Goal: Navigation & Orientation: Find specific page/section

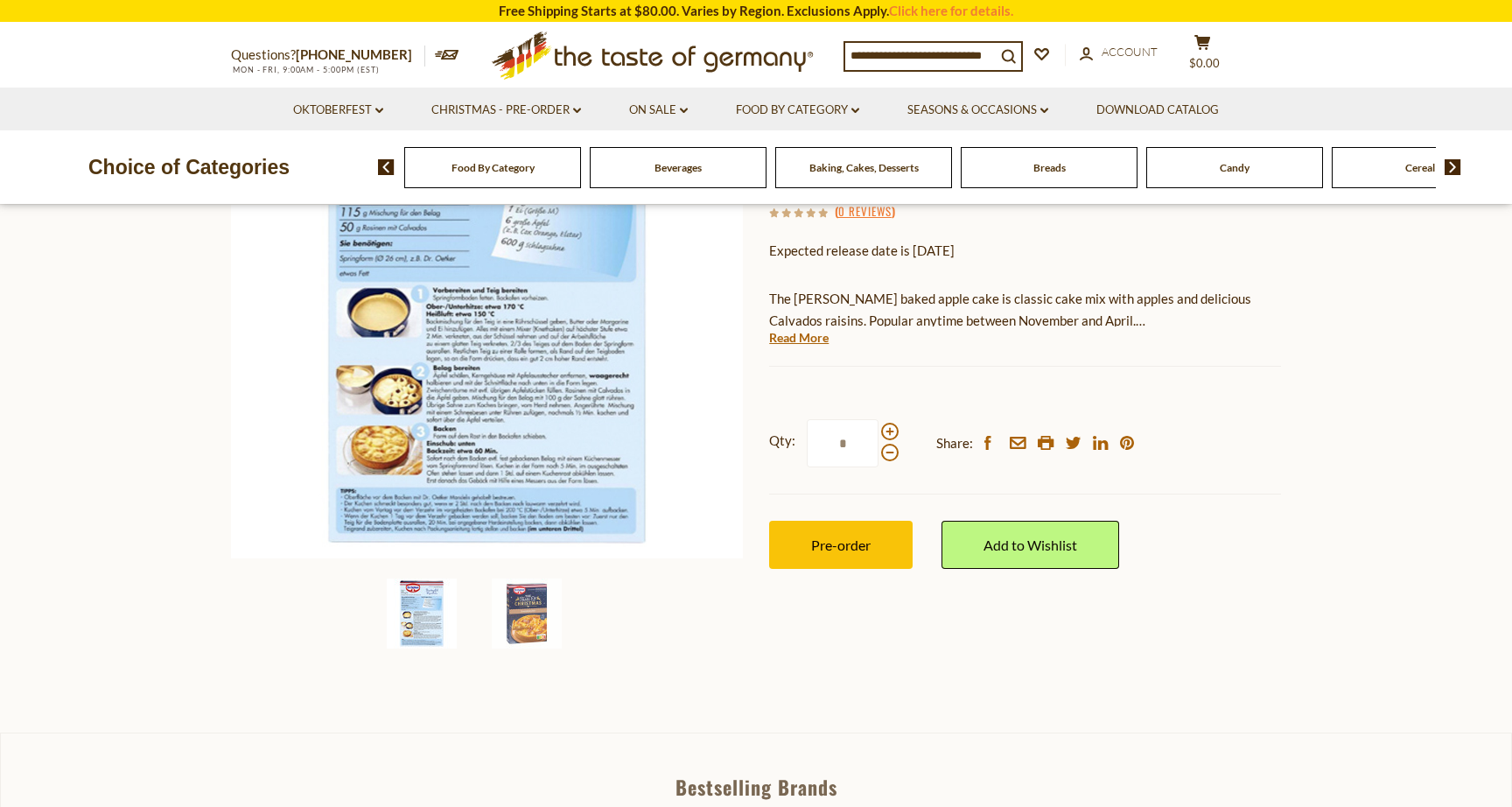
scroll to position [258, 0]
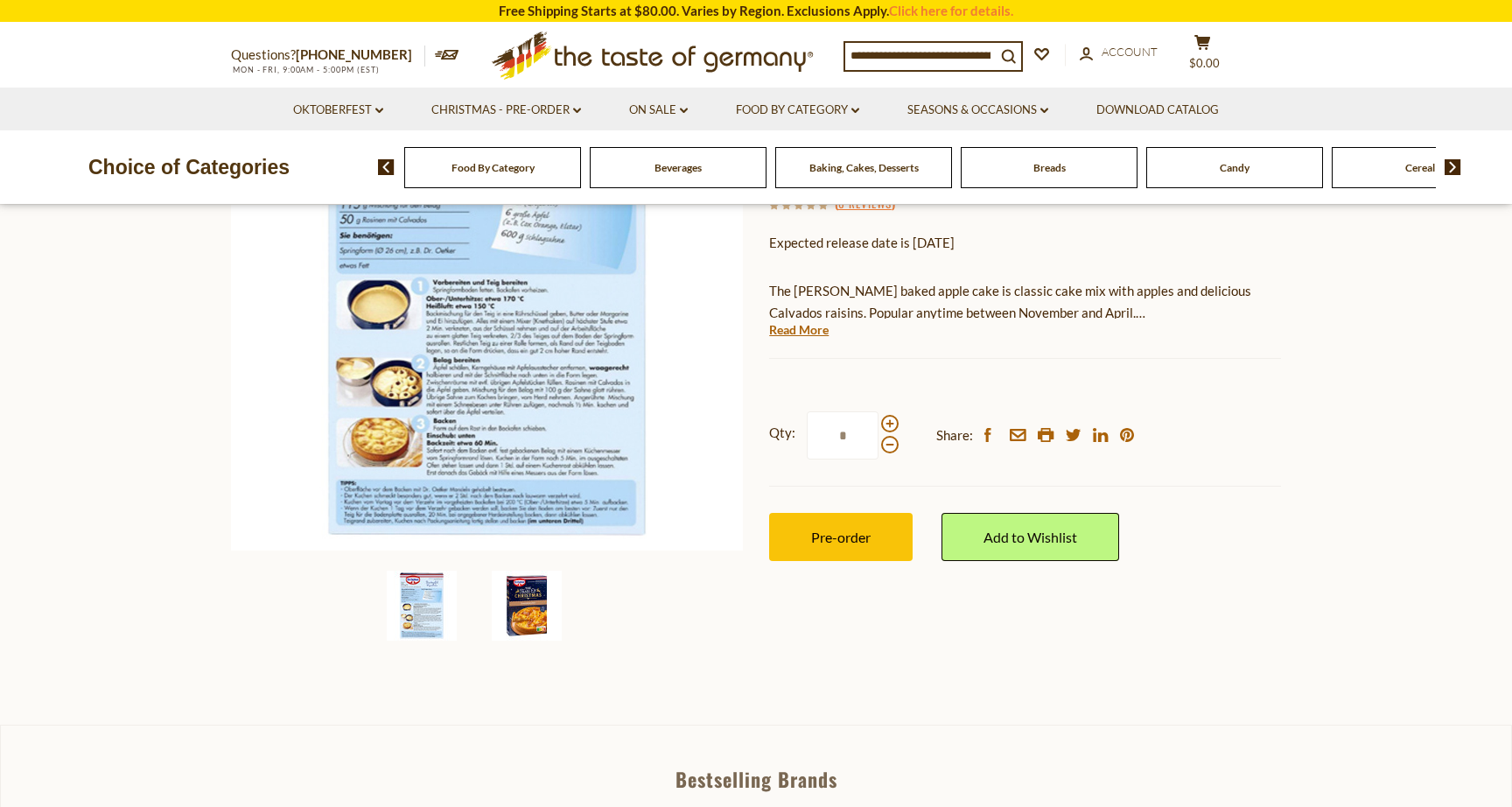
click at [538, 603] on img at bounding box center [527, 605] width 70 height 70
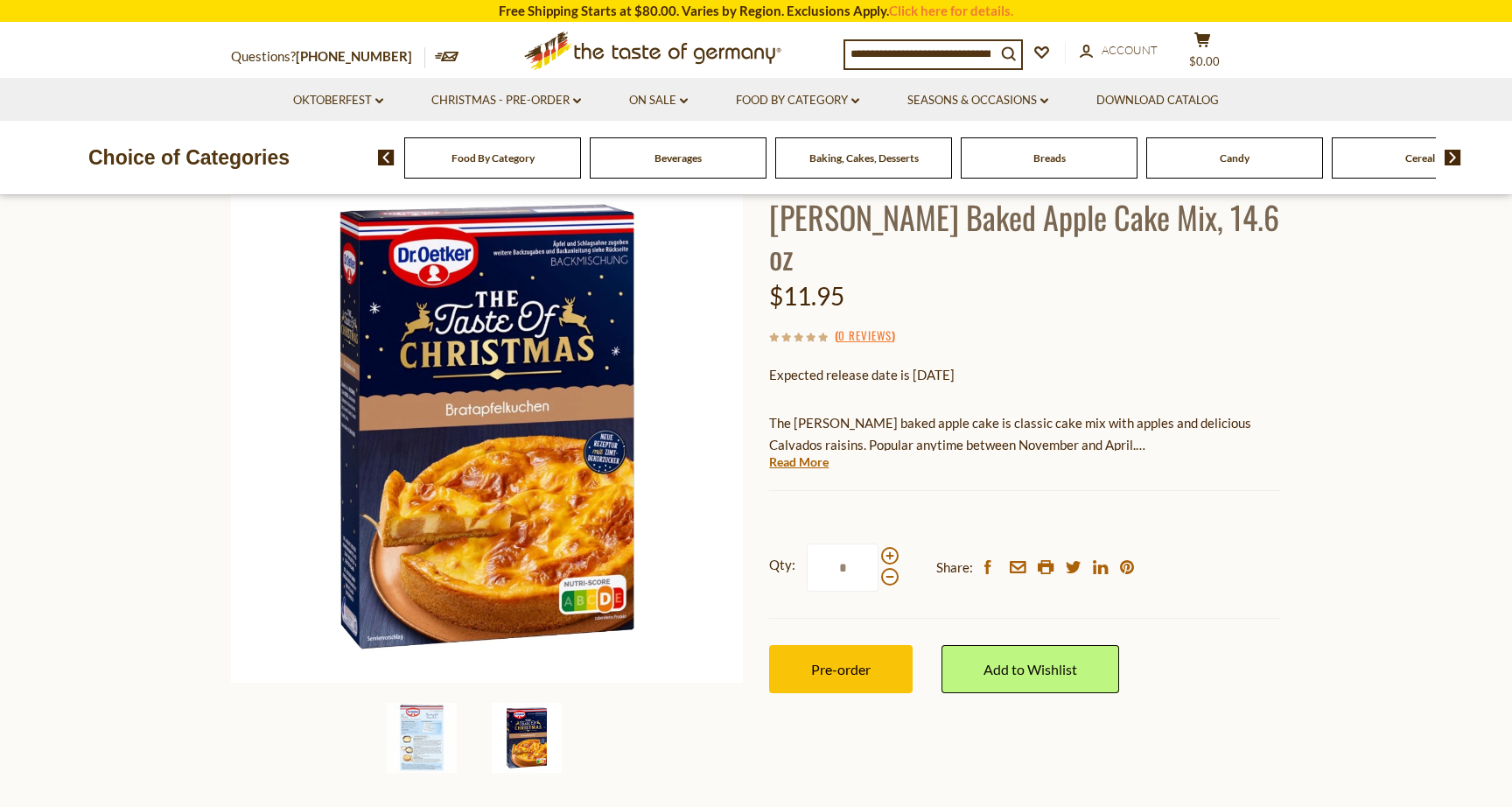
scroll to position [148, 0]
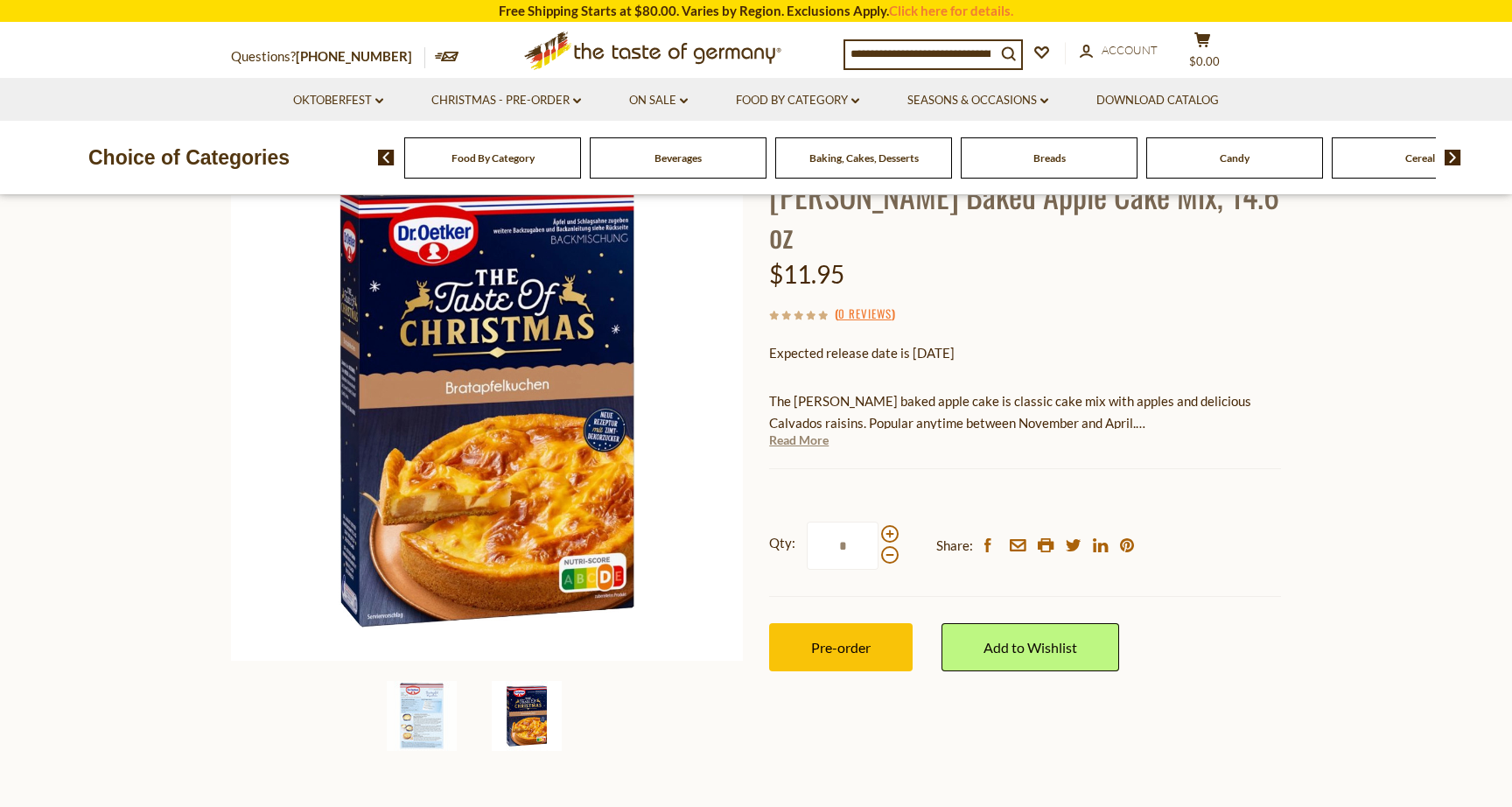
click at [790, 431] on link "Read More" at bounding box center [799, 439] width 59 height 17
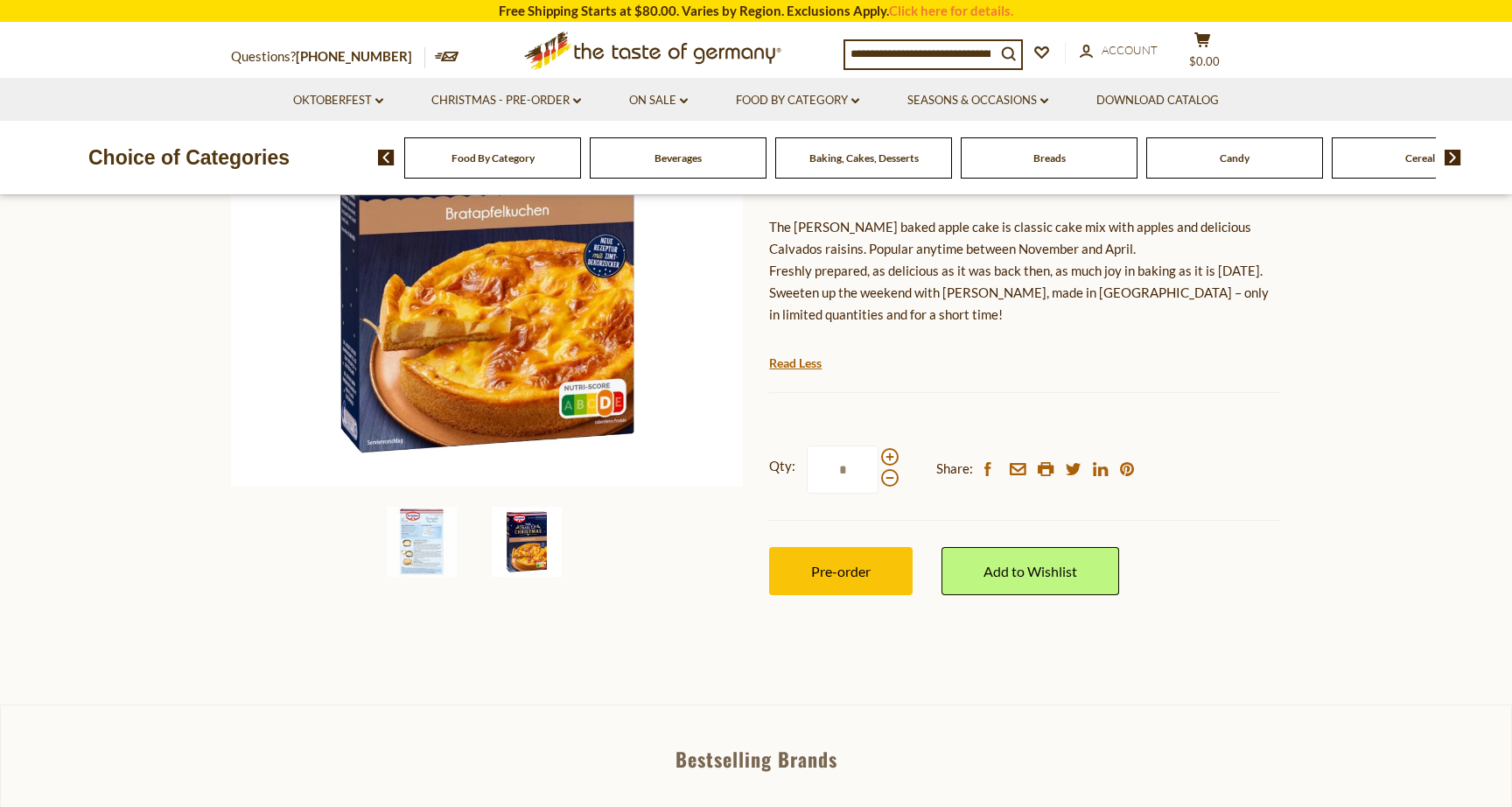
scroll to position [328, 0]
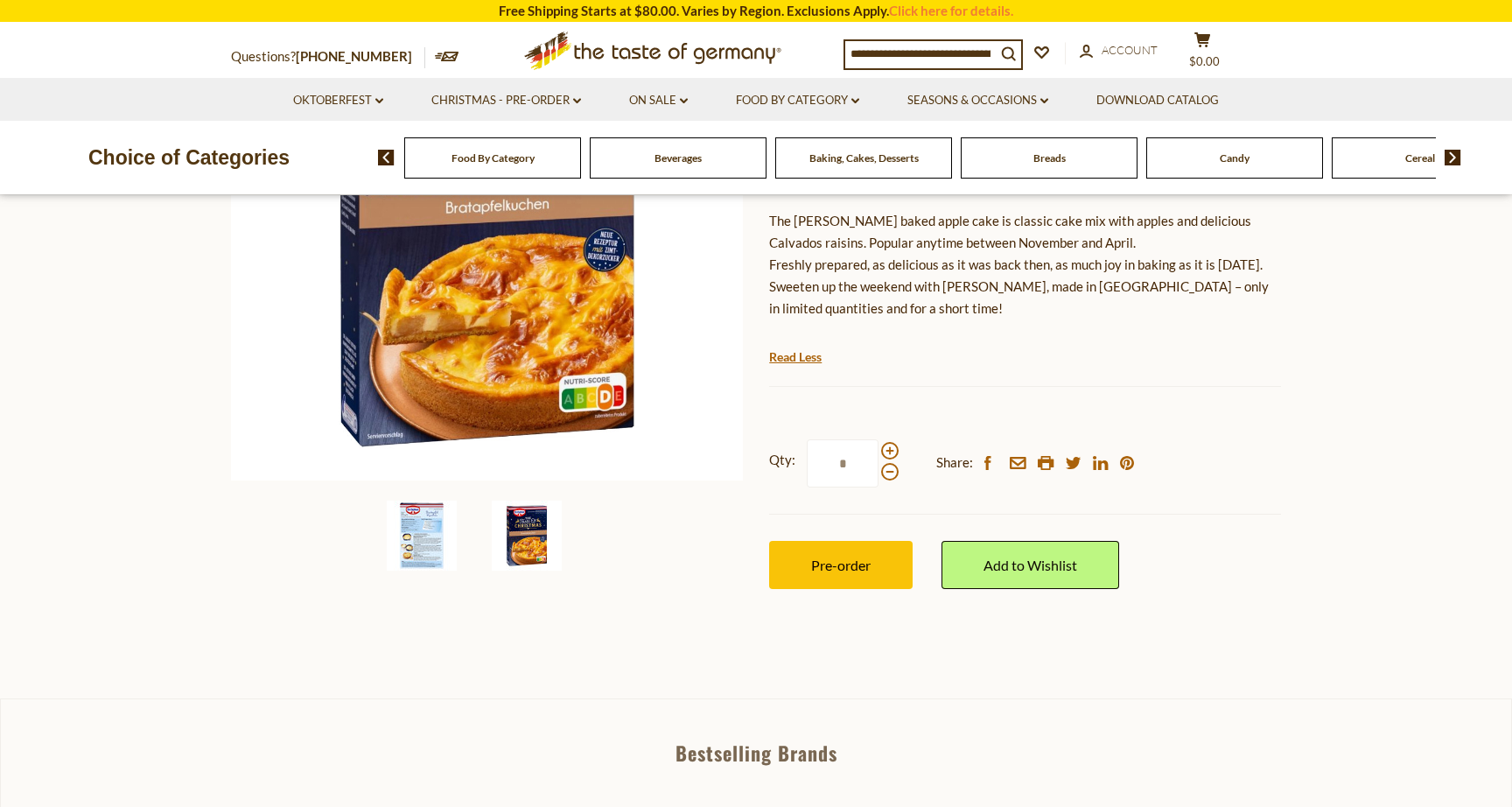
click at [419, 542] on img at bounding box center [422, 535] width 70 height 70
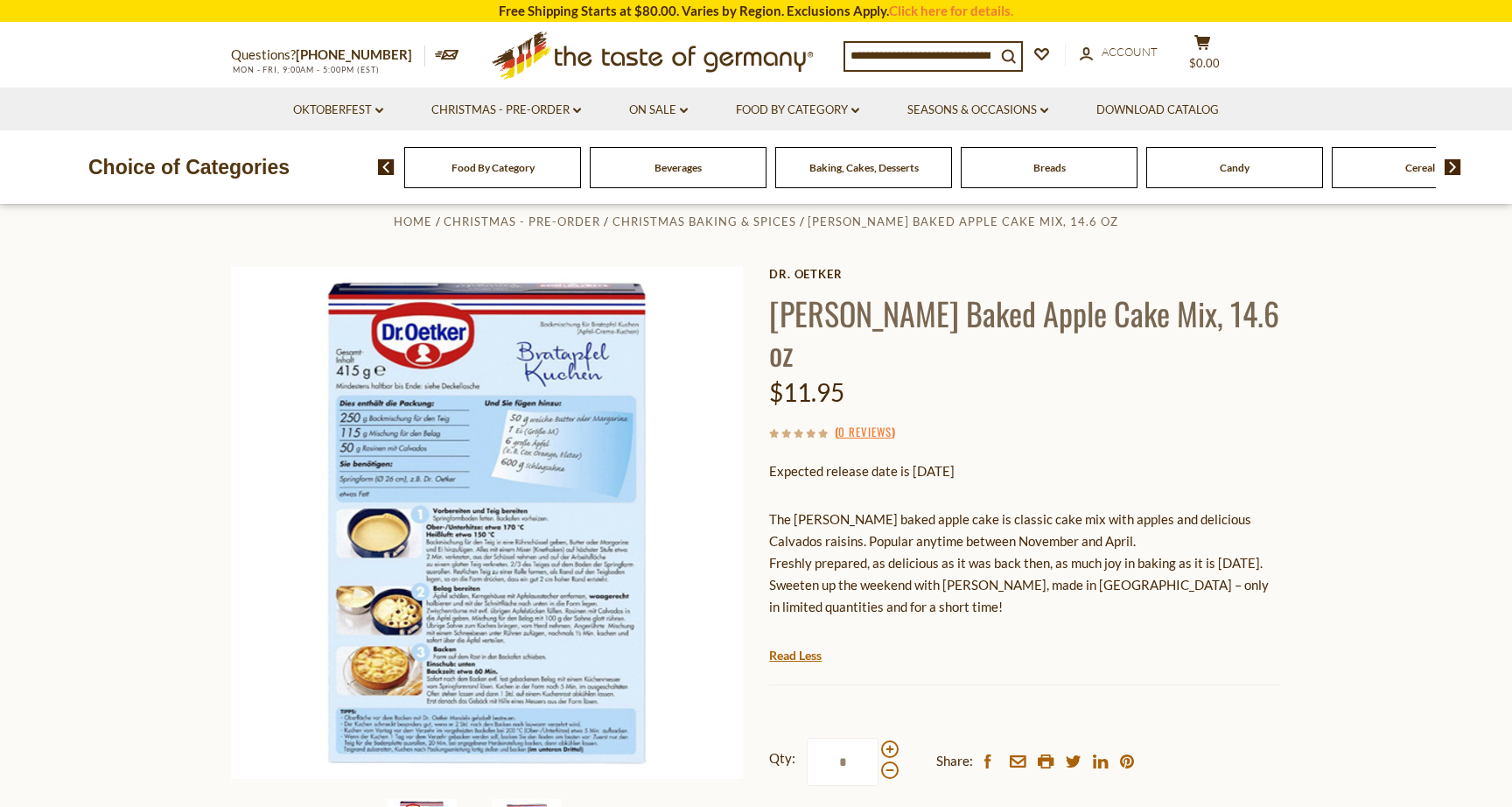
scroll to position [0, 0]
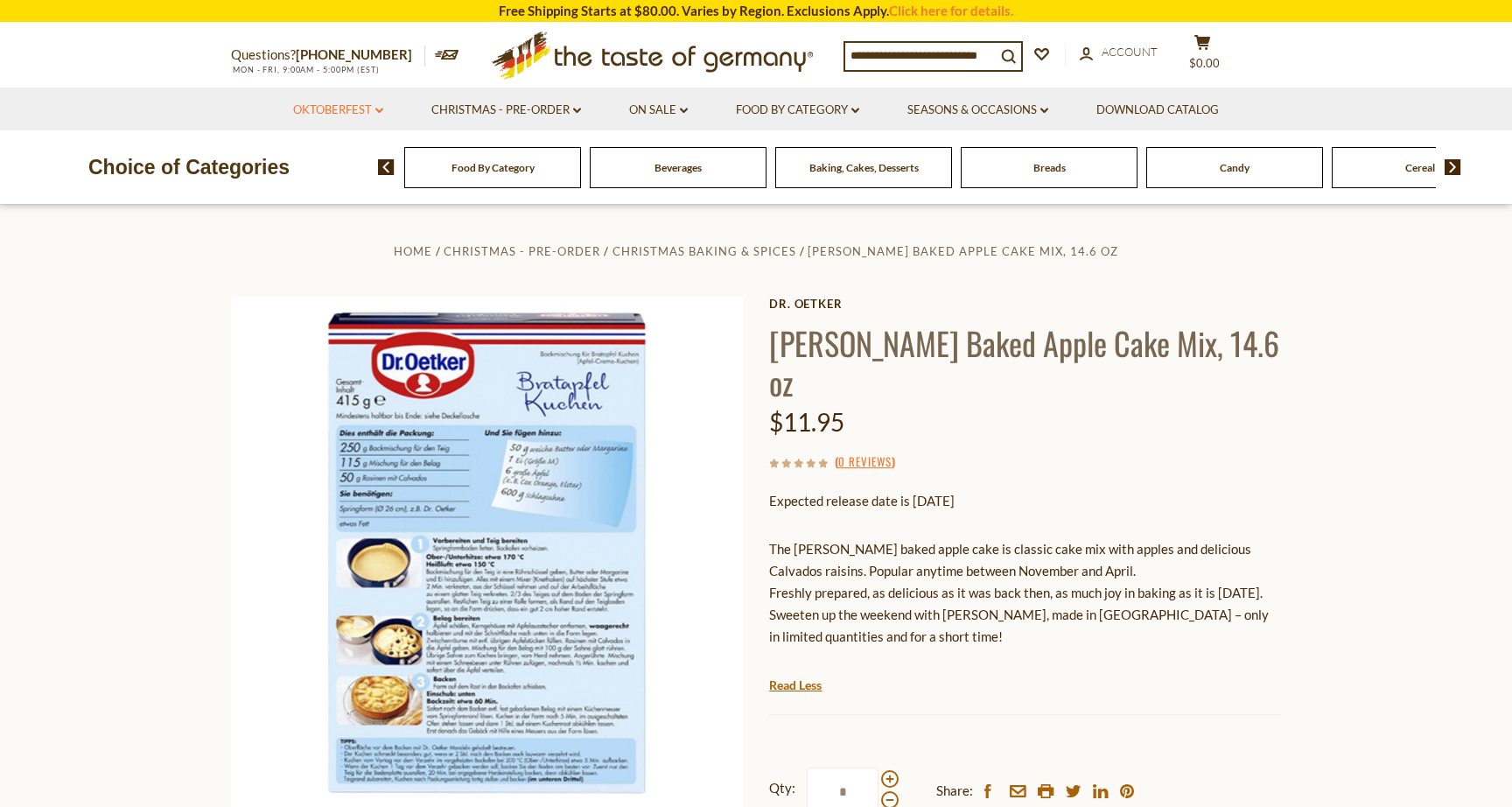
click at [323, 110] on link "Oktoberfest dropdown_arrow" at bounding box center [338, 110] width 90 height 19
click at [329, 186] on link "Oktoberfest Foods" at bounding box center [337, 185] width 108 height 16
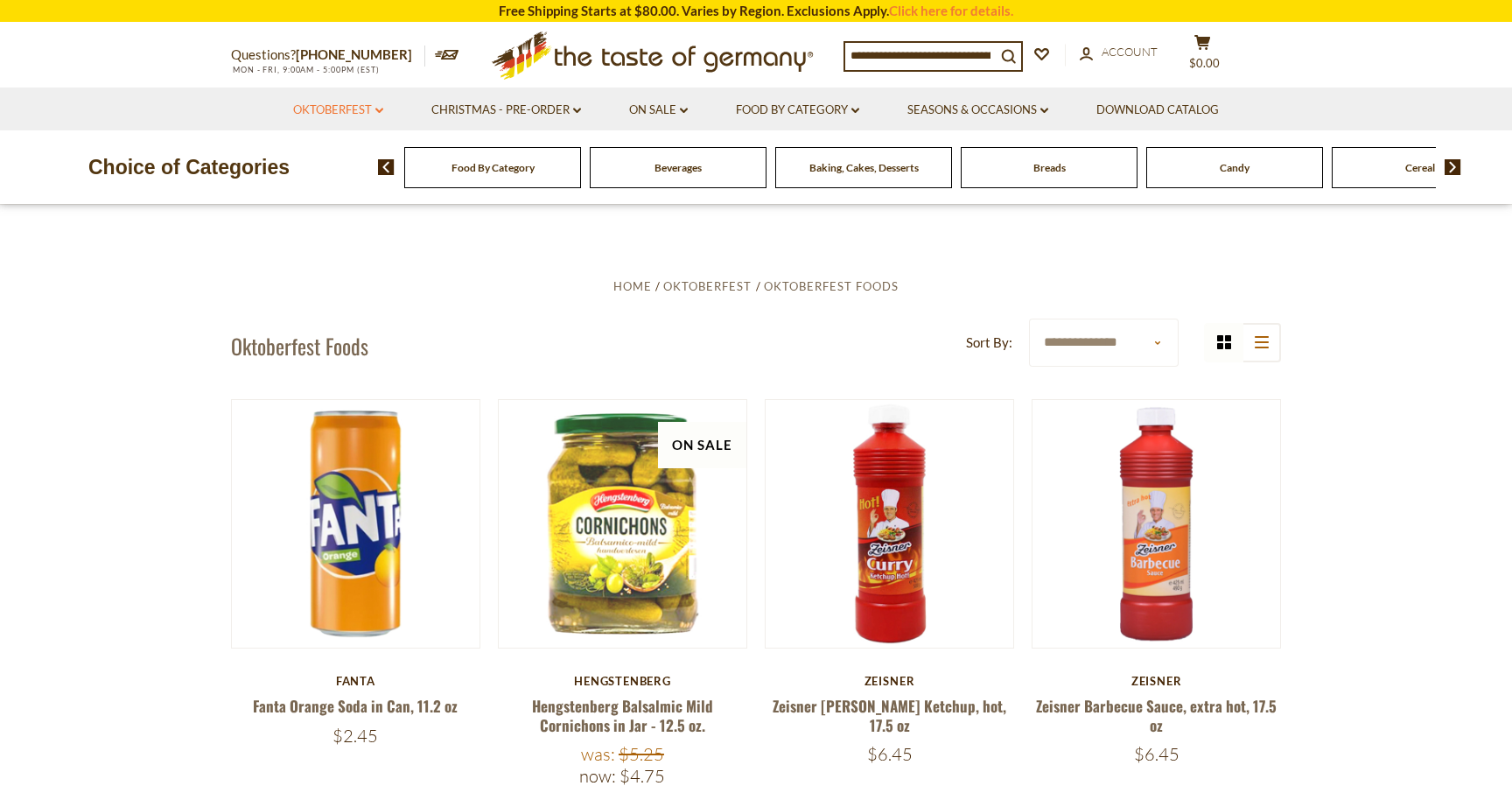
click at [342, 112] on link "Oktoberfest dropdown_arrow" at bounding box center [338, 110] width 90 height 19
click at [336, 208] on link "Party Supplies" at bounding box center [325, 216] width 83 height 16
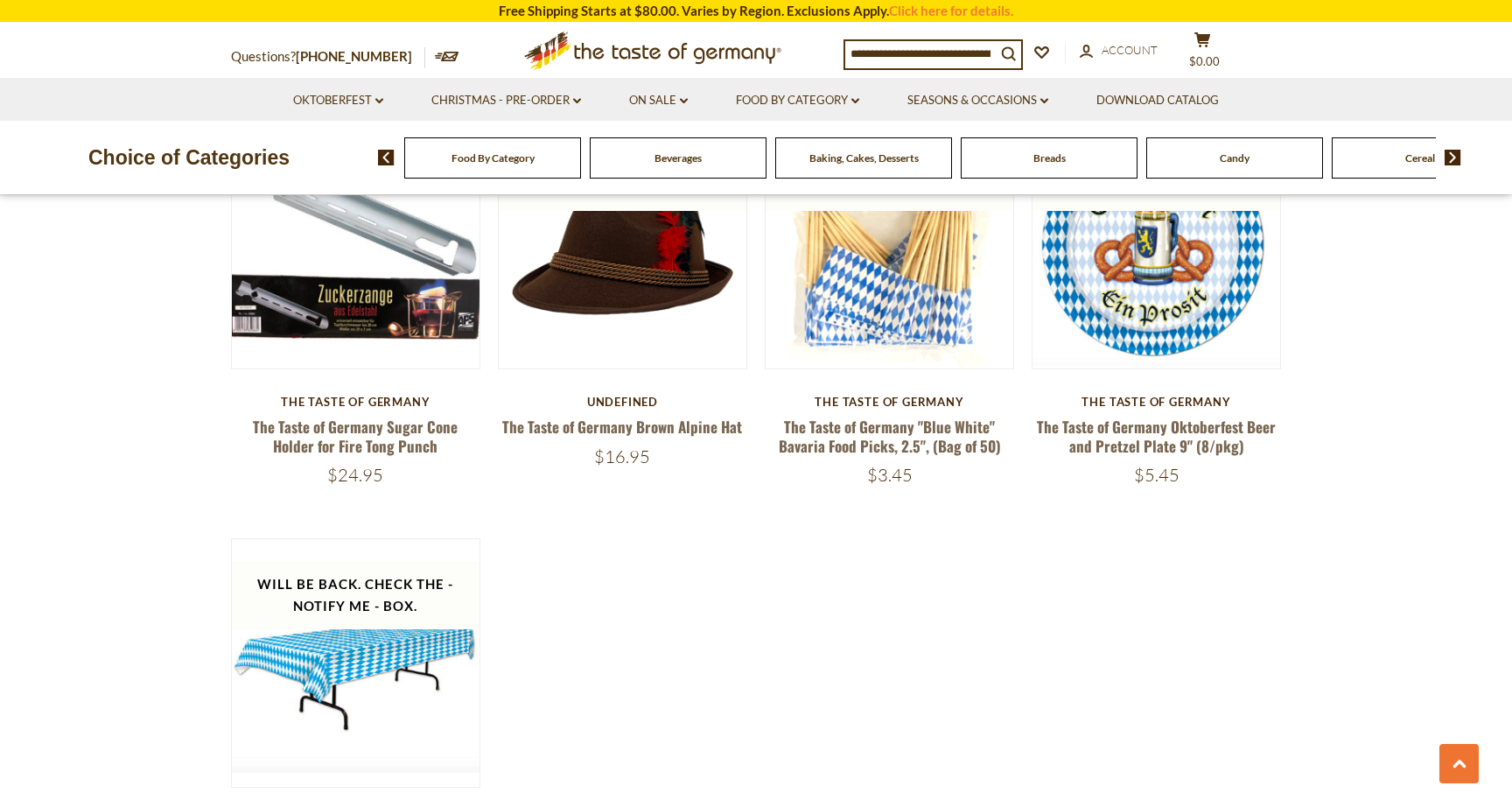
scroll to position [3376, 0]
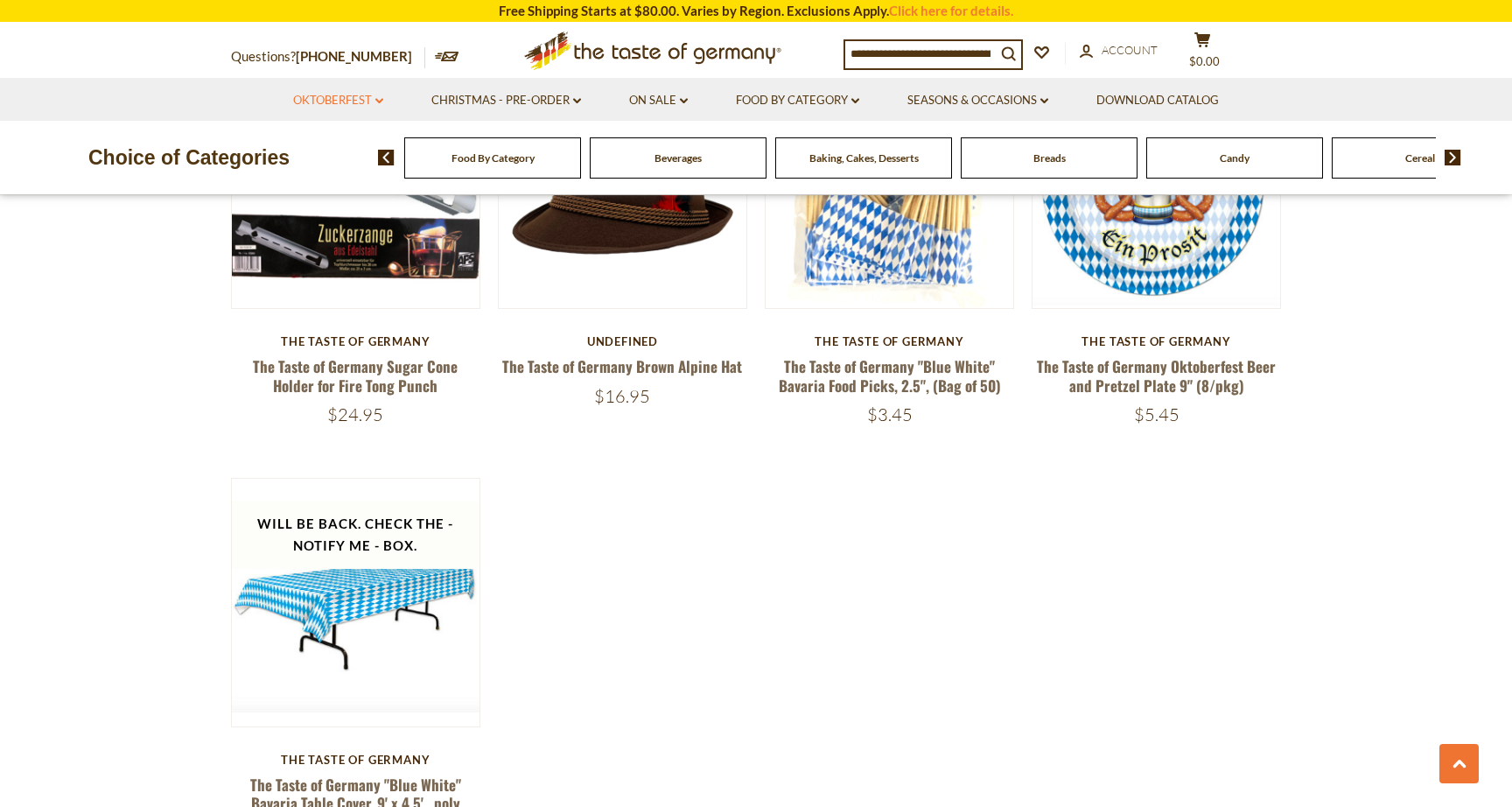
click at [341, 94] on link "Oktoberfest dropdown_arrow" at bounding box center [338, 100] width 90 height 19
click at [581, 166] on div "Baking, Cakes, Desserts" at bounding box center [492, 158] width 176 height 41
click at [859, 160] on span "Baking, Cakes, Desserts" at bounding box center [864, 157] width 110 height 13
